Goal: Information Seeking & Learning: Find contact information

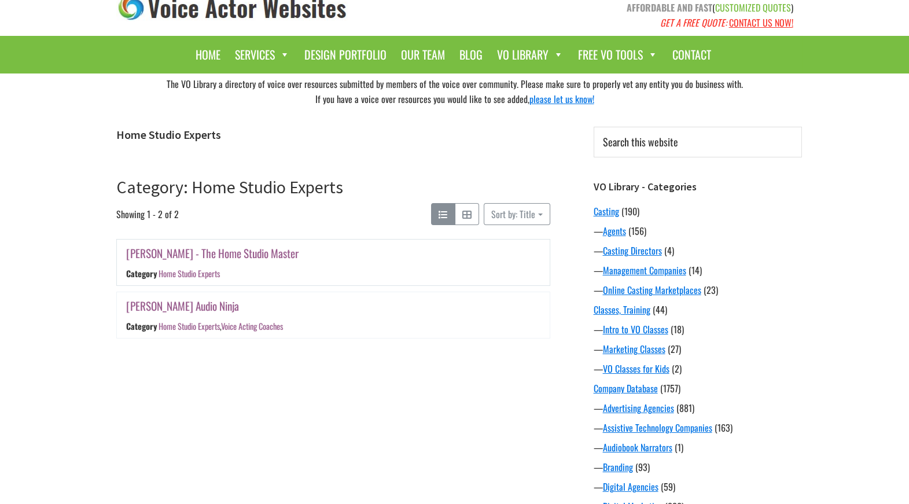
scroll to position [25, 0]
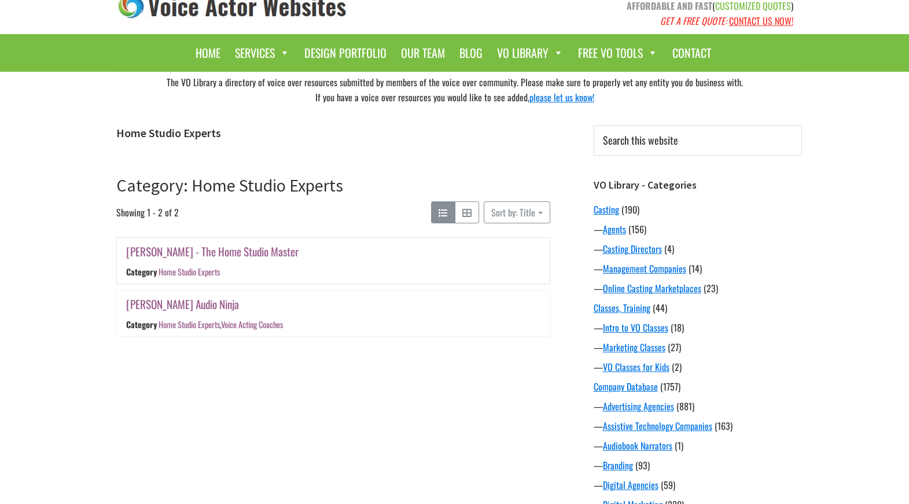
click at [245, 250] on link "[PERSON_NAME] - The Home Studio Master" at bounding box center [212, 251] width 172 height 17
click at [196, 305] on link "[PERSON_NAME] Audio Ninja" at bounding box center [182, 304] width 113 height 17
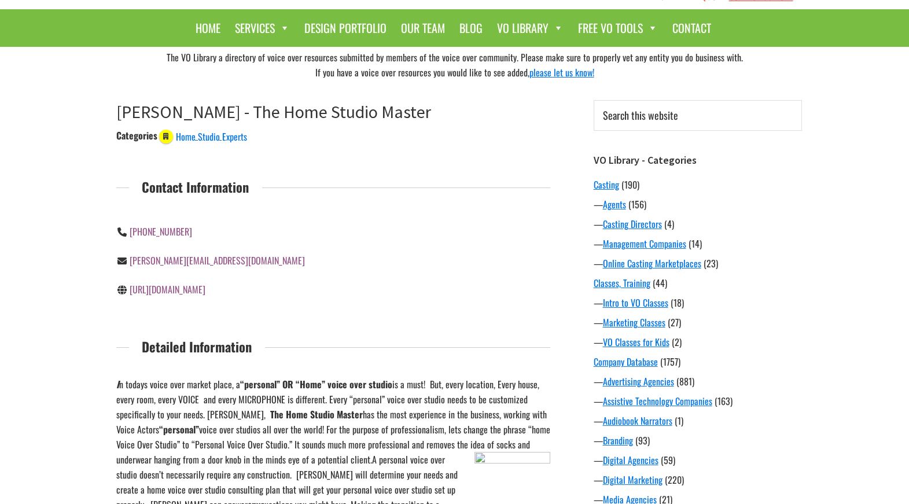
scroll to position [54, 0]
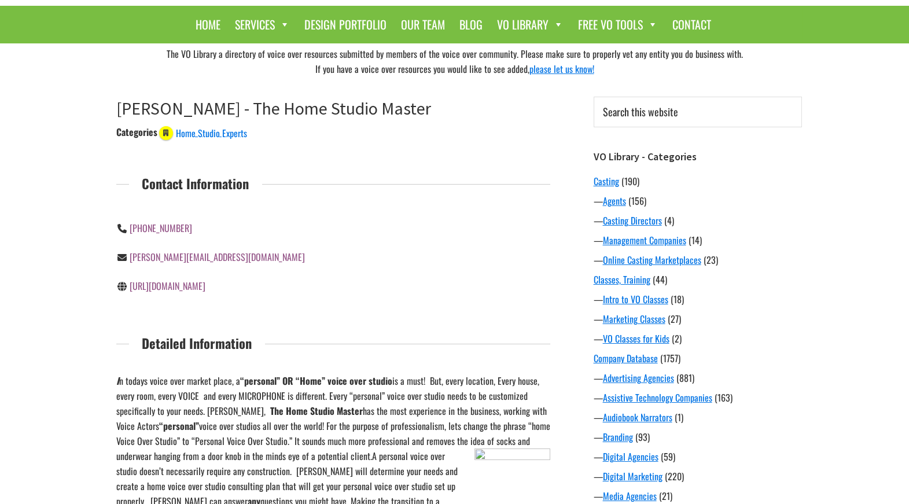
click at [205, 288] on link "https://www.homevoiceoverstudio.com/" at bounding box center [168, 286] width 76 height 14
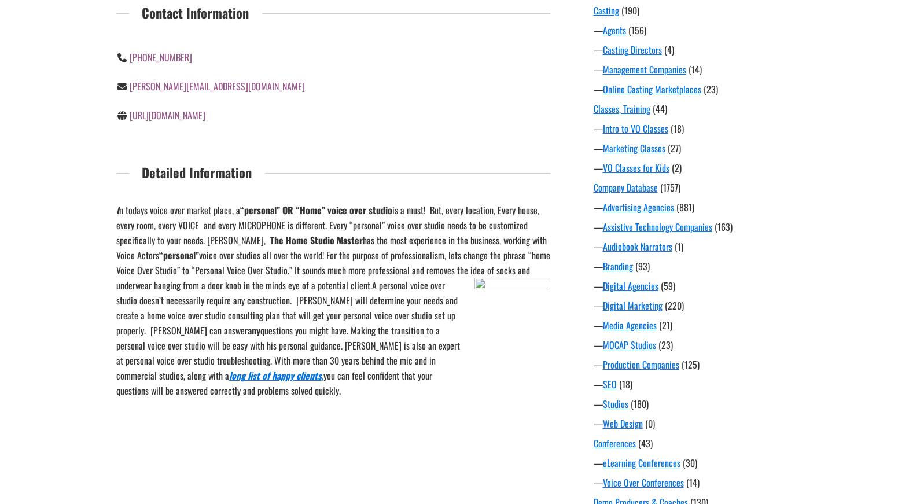
scroll to position [244, 0]
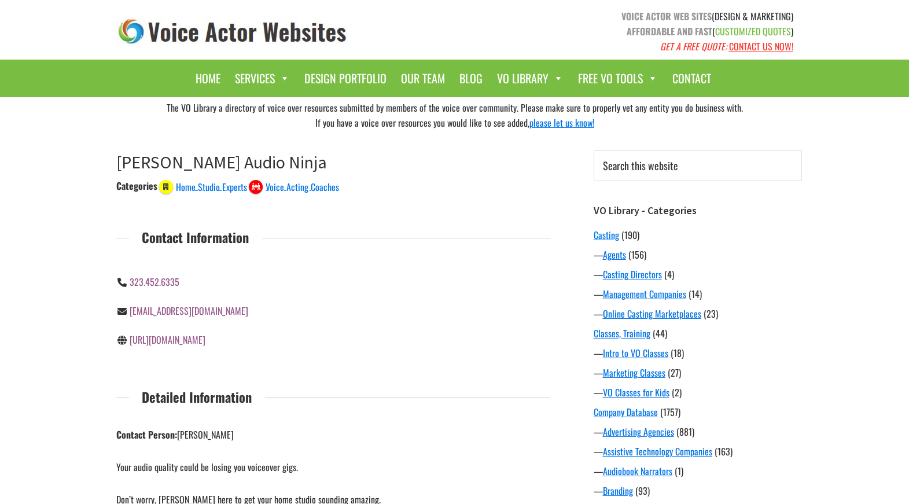
click at [198, 340] on link "https://www.jordanaudio.ninja/" at bounding box center [168, 340] width 76 height 14
